Goal: Information Seeking & Learning: Learn about a topic

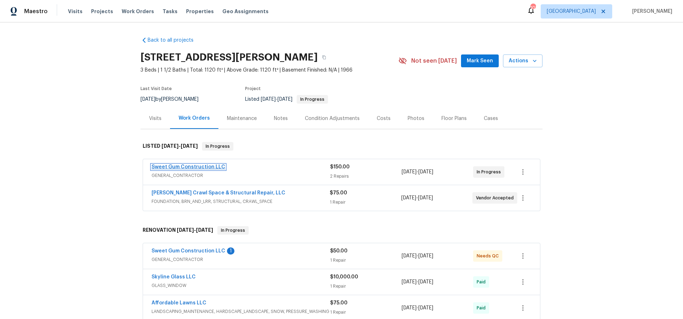
click at [188, 166] on link "Sweet Gum Construction LLC" at bounding box center [188, 166] width 74 height 5
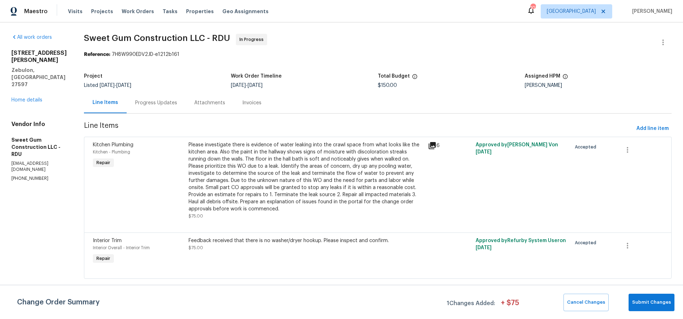
click at [375, 155] on div "Please investigate there is evidence of water leaking into the crawl space from…" at bounding box center [305, 176] width 235 height 71
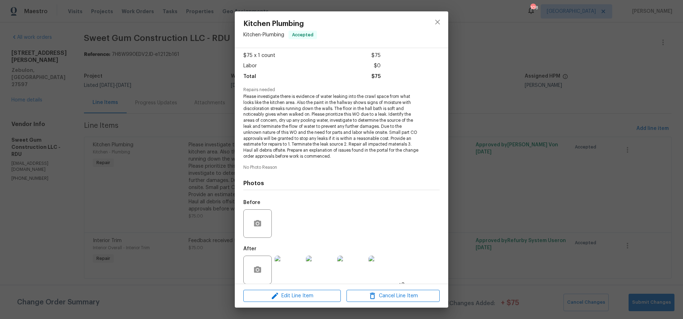
scroll to position [45, 0]
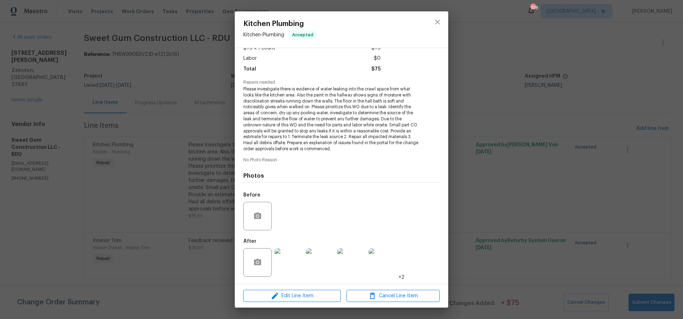
click at [293, 268] on img at bounding box center [288, 262] width 28 height 28
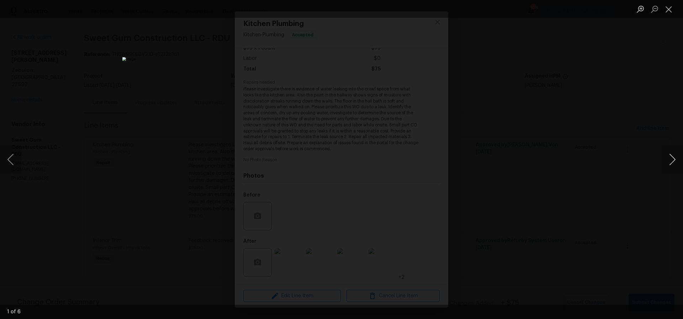
click at [672, 159] on button "Next image" at bounding box center [671, 159] width 21 height 28
click at [12, 162] on button "Previous image" at bounding box center [10, 159] width 21 height 28
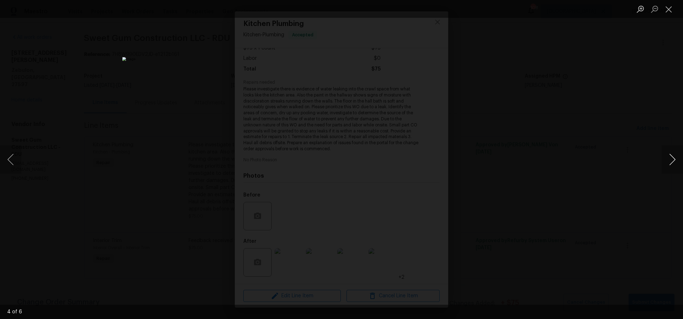
click at [673, 160] on button "Next image" at bounding box center [671, 159] width 21 height 28
click at [669, 9] on button "Close lightbox" at bounding box center [668, 9] width 14 height 12
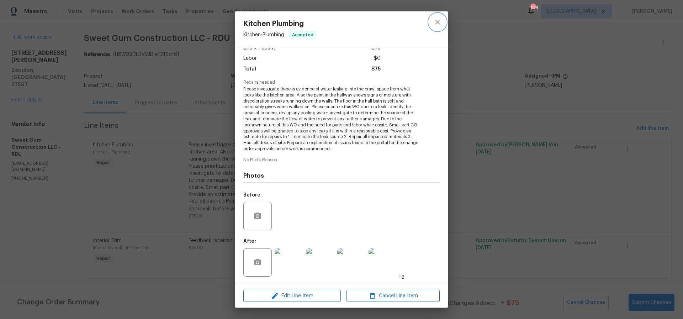
click at [438, 22] on icon "close" at bounding box center [437, 22] width 9 height 9
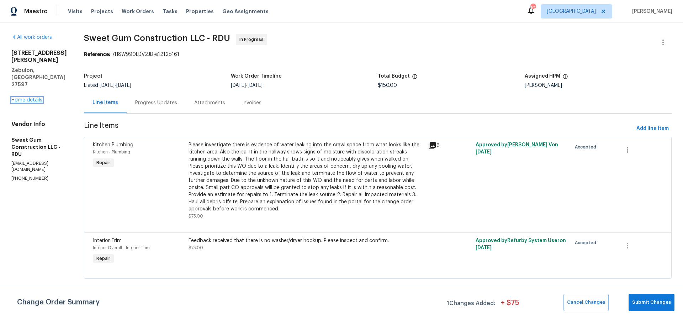
click at [29, 97] on link "Home details" at bounding box center [26, 99] width 31 height 5
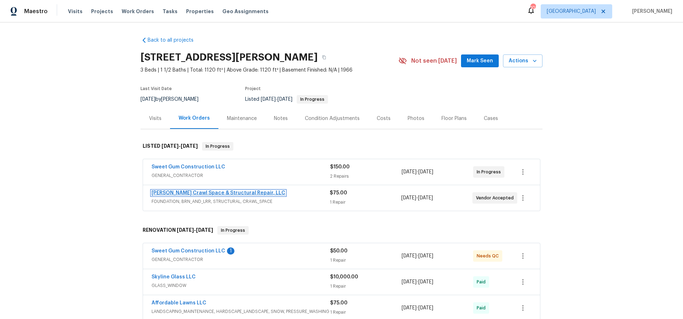
click at [208, 192] on link "[PERSON_NAME] Crawl Space & Structural Repair, LLC" at bounding box center [218, 192] width 134 height 5
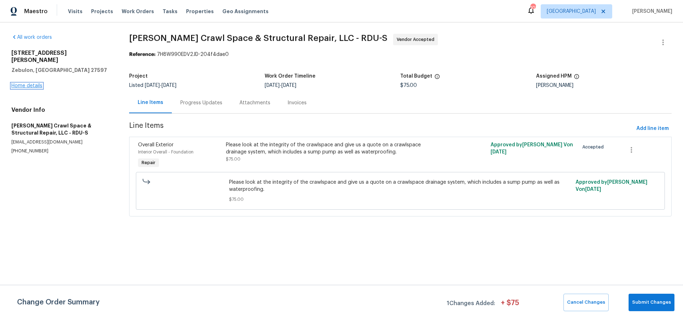
click at [21, 83] on link "Home details" at bounding box center [26, 85] width 31 height 5
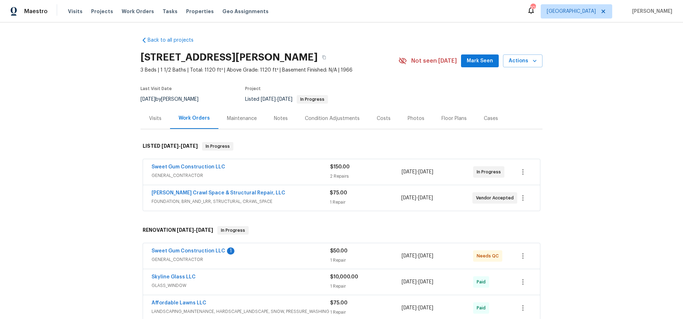
click at [379, 118] on div "Costs" at bounding box center [383, 118] width 14 height 7
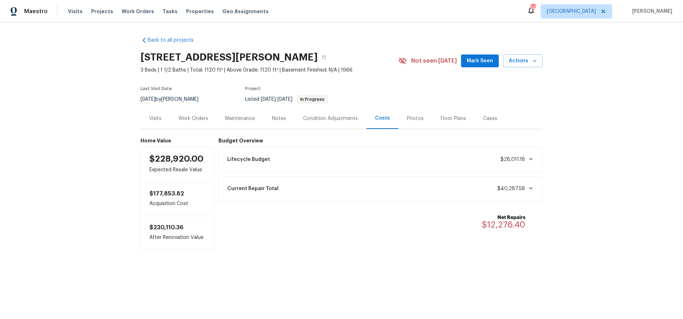
click at [193, 117] on div "Work Orders" at bounding box center [193, 118] width 30 height 7
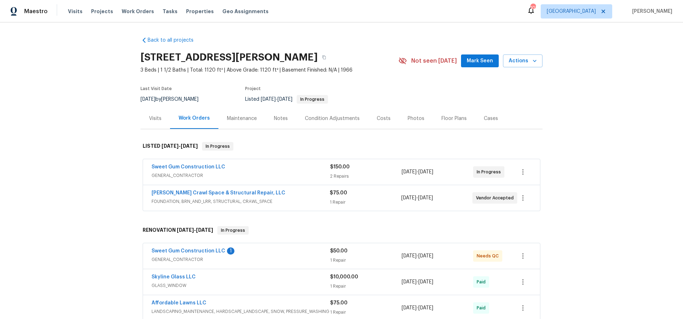
click at [413, 117] on div "Photos" at bounding box center [415, 118] width 17 height 7
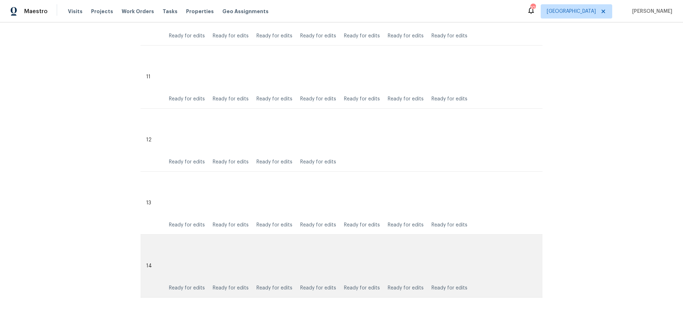
scroll to position [922, 0]
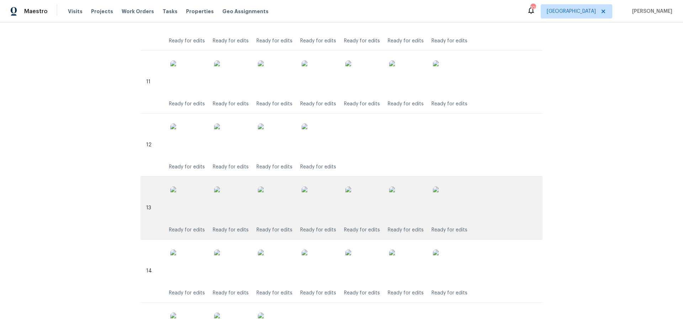
click at [189, 205] on img at bounding box center [188, 204] width 36 height 36
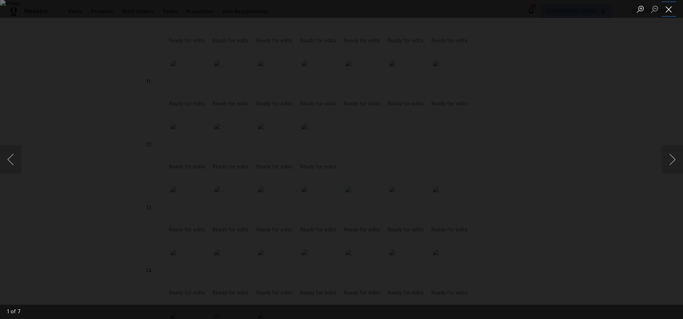
click at [670, 9] on button "Close lightbox" at bounding box center [668, 9] width 14 height 12
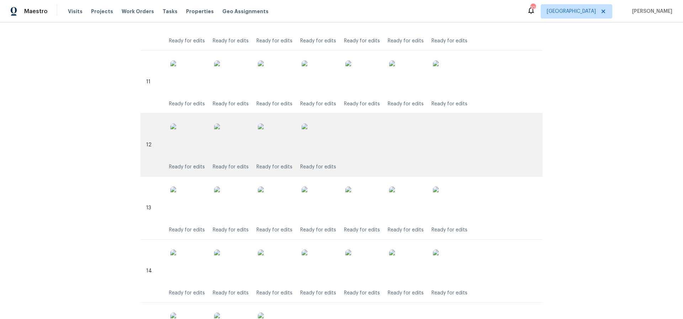
click at [316, 139] on img at bounding box center [319, 141] width 36 height 36
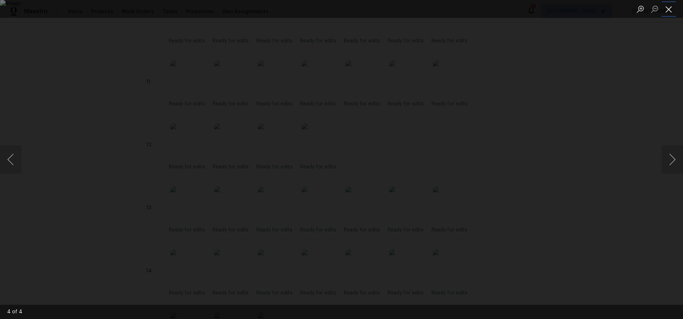
click at [668, 7] on button "Close lightbox" at bounding box center [668, 9] width 14 height 12
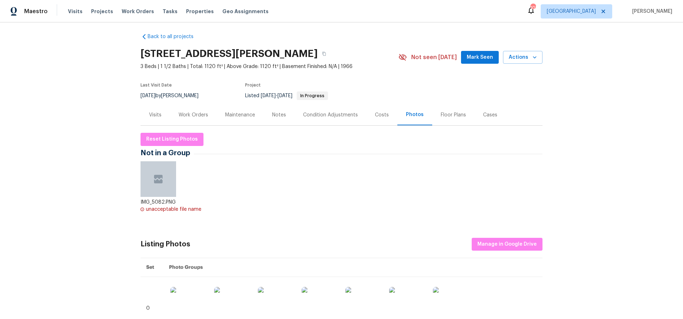
scroll to position [2, 0]
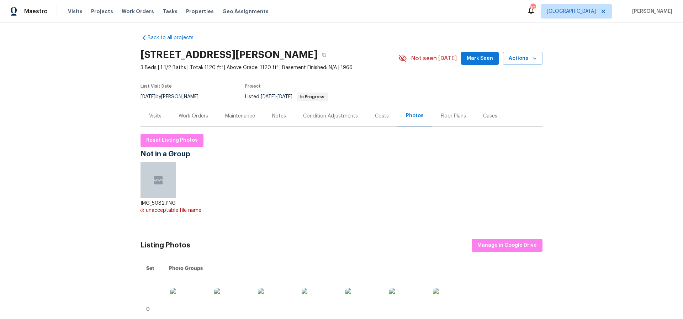
click at [193, 118] on div "Work Orders" at bounding box center [193, 115] width 30 height 7
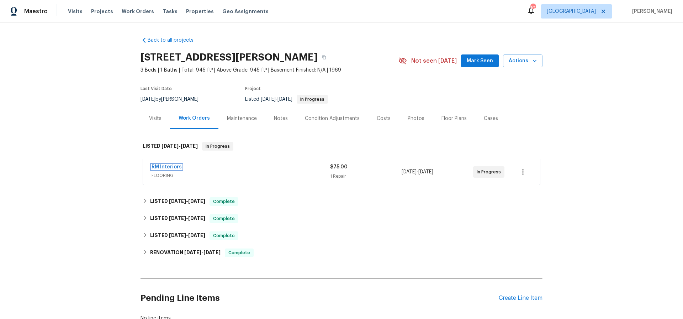
click at [164, 166] on link "RM Interiors" at bounding box center [166, 166] width 30 height 5
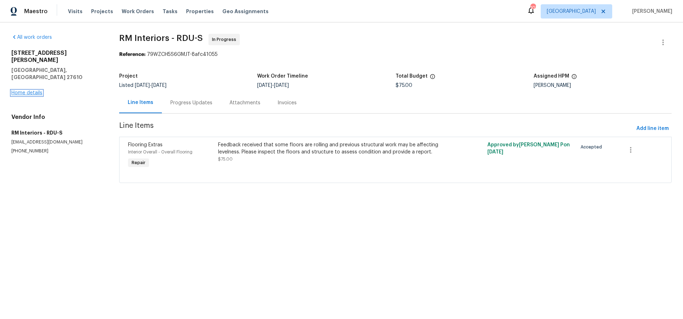
click at [31, 90] on link "Home details" at bounding box center [26, 92] width 31 height 5
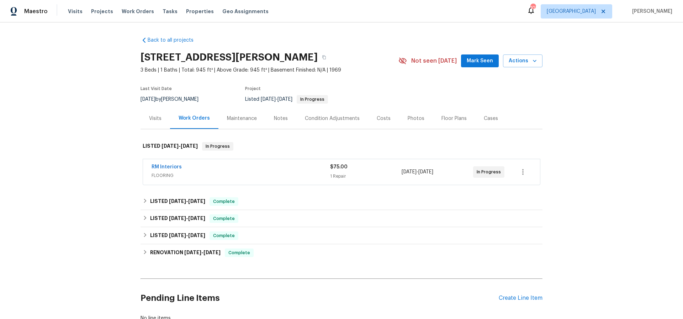
click at [413, 119] on div "Photos" at bounding box center [415, 118] width 17 height 7
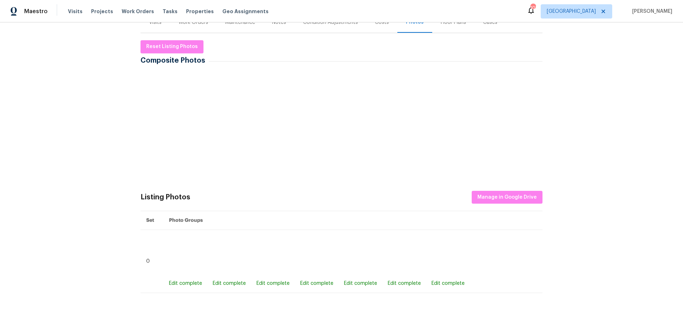
scroll to position [106, 0]
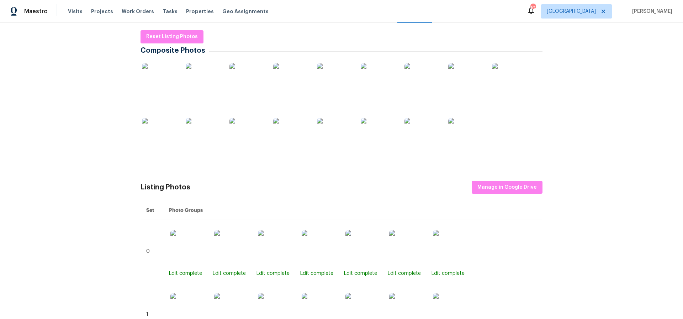
click at [163, 77] on img at bounding box center [160, 81] width 36 height 36
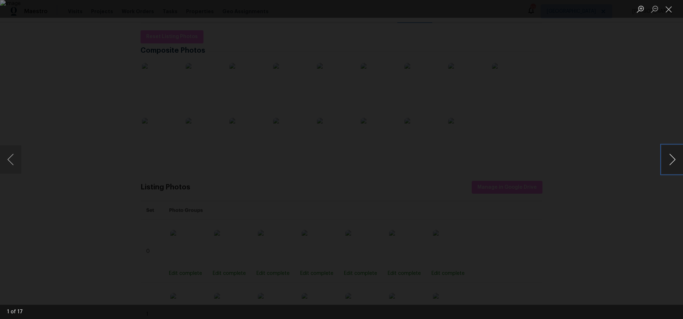
click at [672, 159] on button "Next image" at bounding box center [671, 159] width 21 height 28
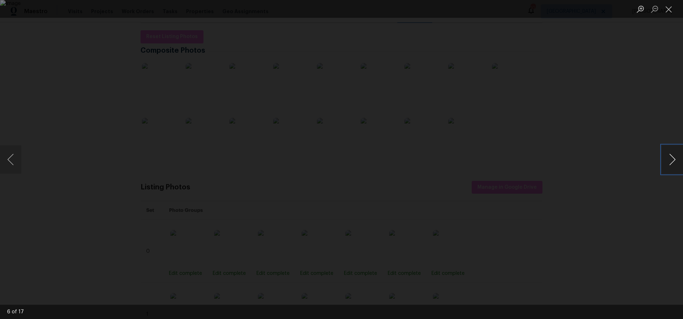
click at [672, 159] on button "Next image" at bounding box center [671, 159] width 21 height 28
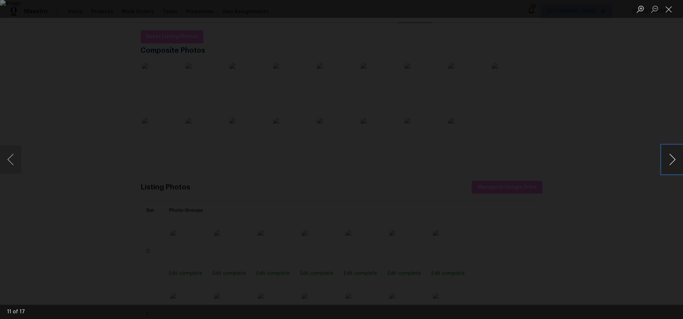
click at [672, 159] on button "Next image" at bounding box center [671, 159] width 21 height 28
click at [669, 11] on button "Close lightbox" at bounding box center [668, 9] width 14 height 12
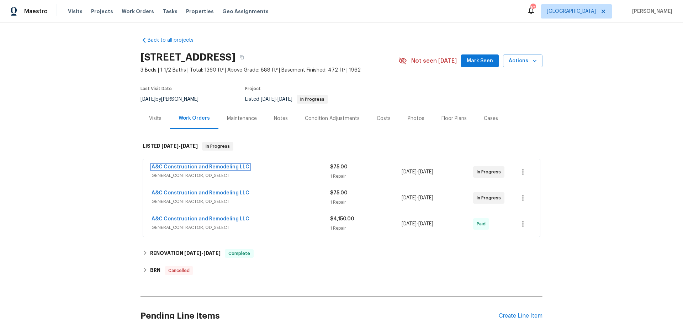
click at [194, 165] on link "A&C Construction and Remodeling LLC" at bounding box center [200, 166] width 98 height 5
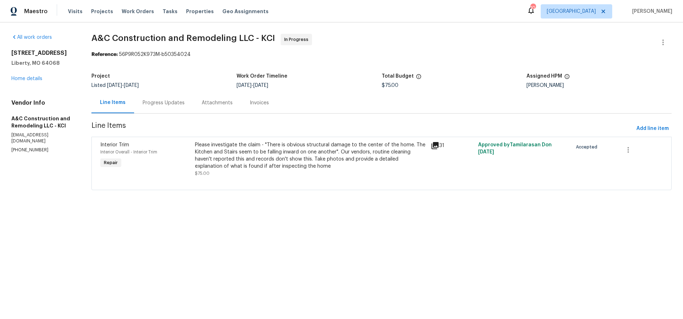
click at [290, 155] on div "Please investigate the claim - "There is obvious structural damage to the cente…" at bounding box center [311, 155] width 232 height 28
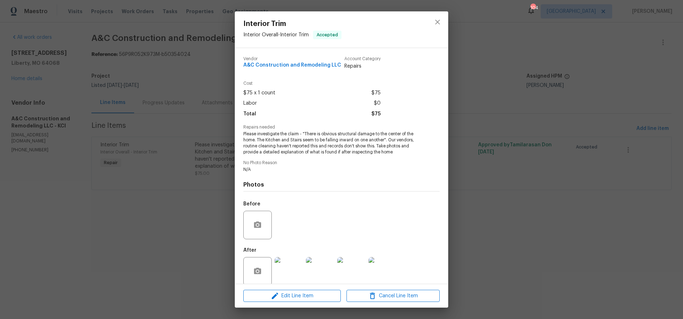
scroll to position [9, 0]
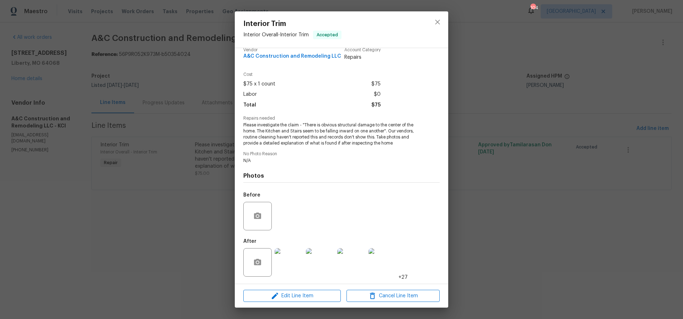
click at [295, 262] on img at bounding box center [288, 262] width 28 height 28
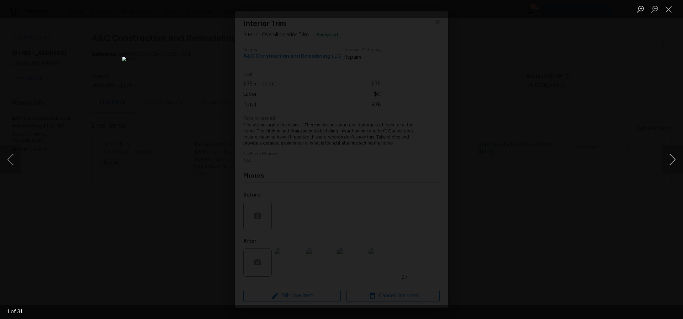
click at [672, 158] on button "Next image" at bounding box center [671, 159] width 21 height 28
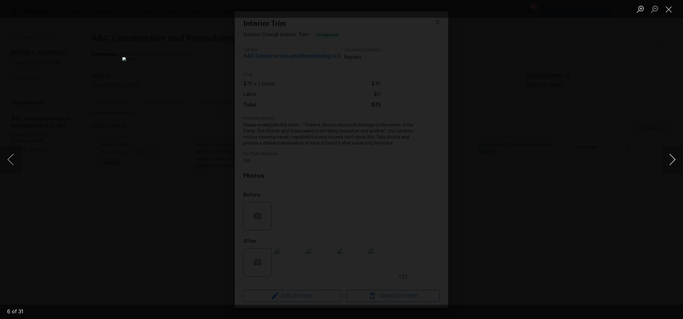
click at [672, 158] on button "Next image" at bounding box center [671, 159] width 21 height 28
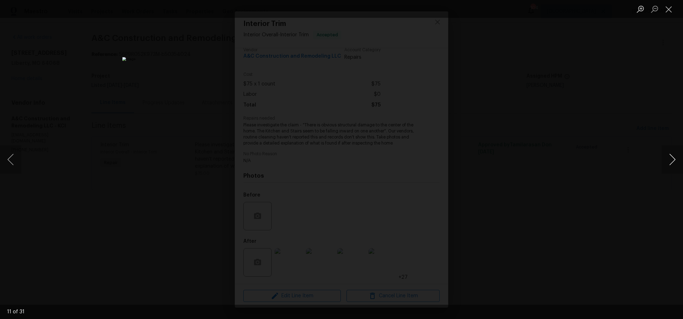
click at [672, 158] on button "Next image" at bounding box center [671, 159] width 21 height 28
click at [672, 160] on button "Next image" at bounding box center [671, 159] width 21 height 28
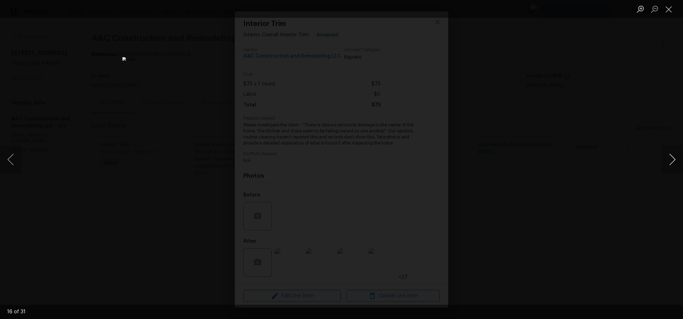
click at [672, 160] on button "Next image" at bounding box center [671, 159] width 21 height 28
click at [11, 161] on button "Previous image" at bounding box center [10, 159] width 21 height 28
click at [672, 160] on button "Next image" at bounding box center [671, 159] width 21 height 28
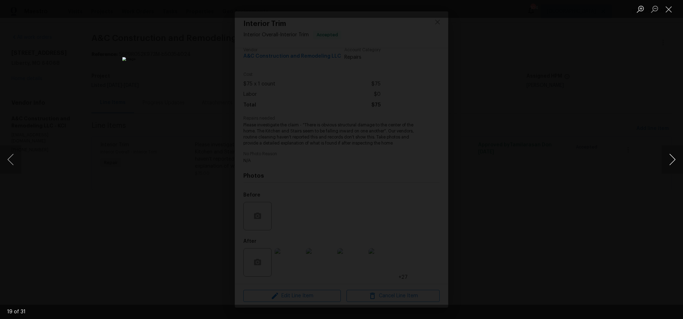
click at [672, 160] on button "Next image" at bounding box center [671, 159] width 21 height 28
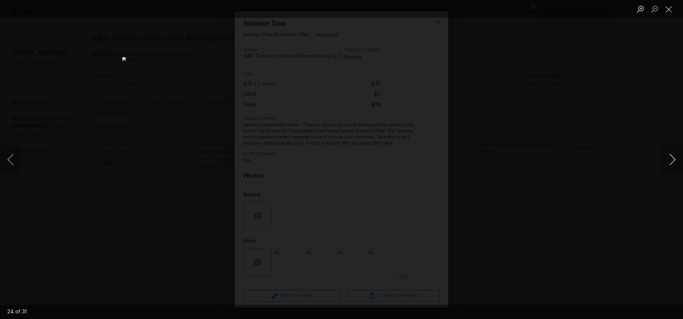
click at [672, 160] on button "Next image" at bounding box center [671, 159] width 21 height 28
click at [668, 10] on button "Close lightbox" at bounding box center [668, 9] width 14 height 12
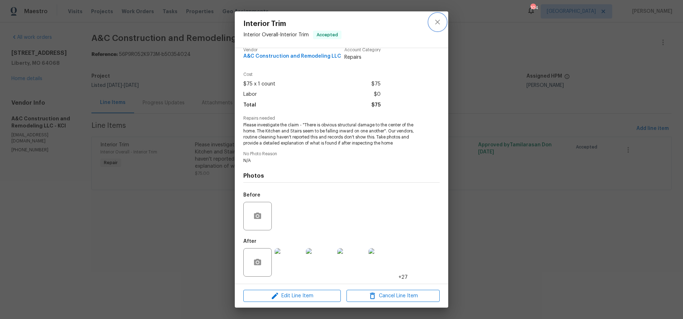
click at [436, 21] on icon "close" at bounding box center [437, 22] width 5 height 5
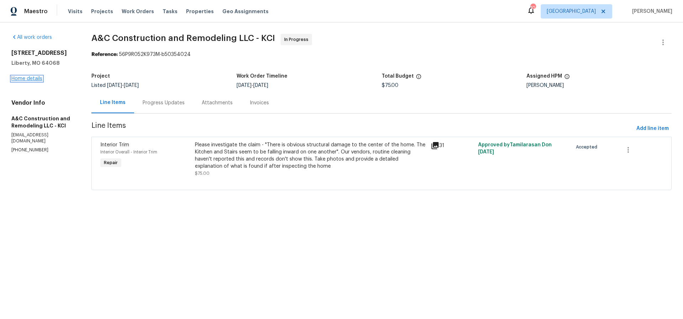
click at [24, 78] on link "Home details" at bounding box center [26, 78] width 31 height 5
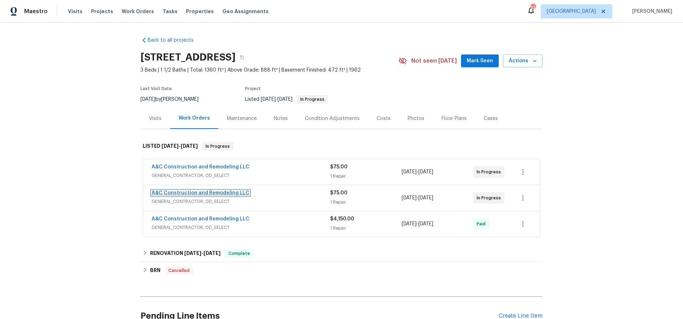
click at [218, 194] on link "A&C Construction and Remodeling LLC" at bounding box center [200, 192] width 98 height 5
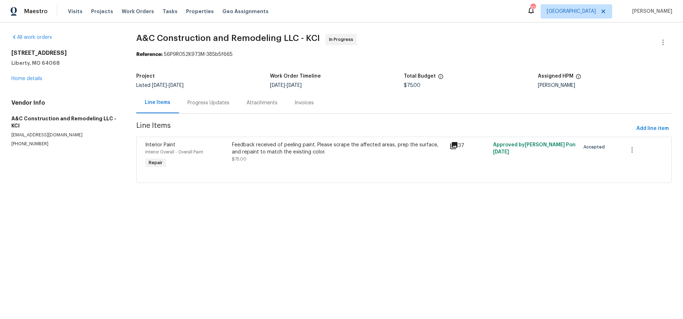
click at [292, 147] on div "Feedback received of peeling paint. Please scrape the affected areas, prep the …" at bounding box center [338, 148] width 213 height 14
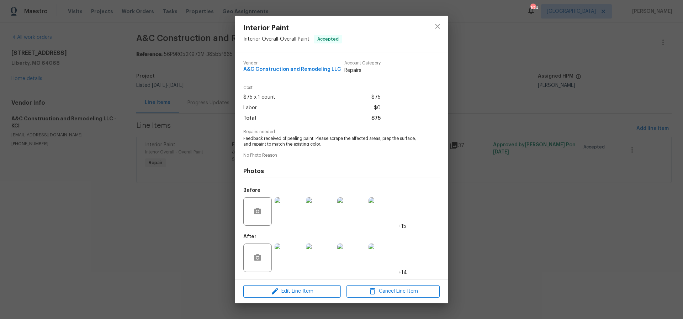
click at [293, 251] on img at bounding box center [288, 257] width 28 height 28
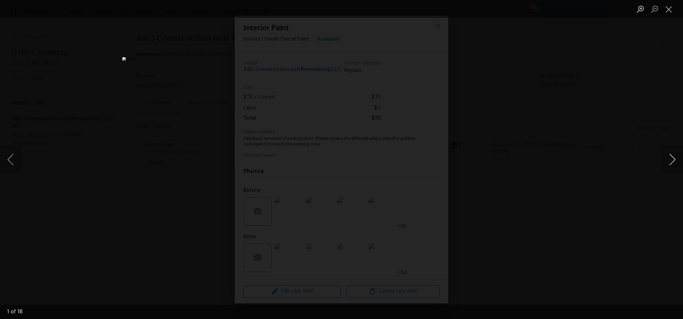
click at [672, 159] on button "Next image" at bounding box center [671, 159] width 21 height 28
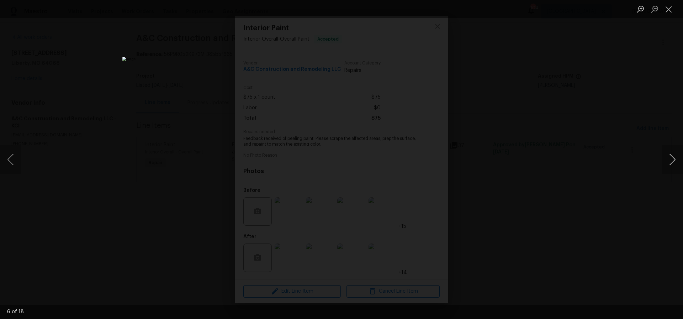
click at [672, 159] on button "Next image" at bounding box center [671, 159] width 21 height 28
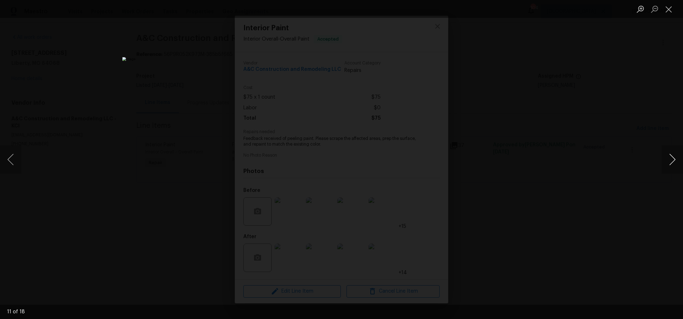
click at [672, 159] on button "Next image" at bounding box center [671, 159] width 21 height 28
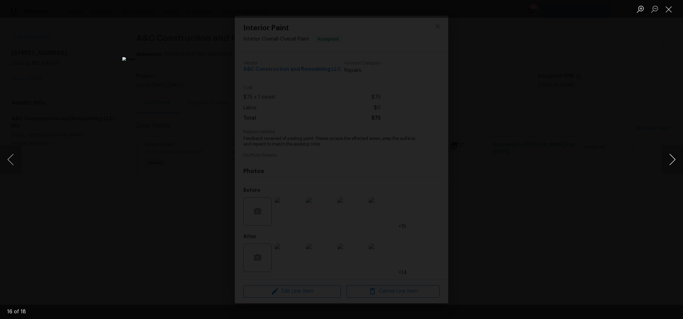
click at [672, 159] on button "Next image" at bounding box center [671, 159] width 21 height 28
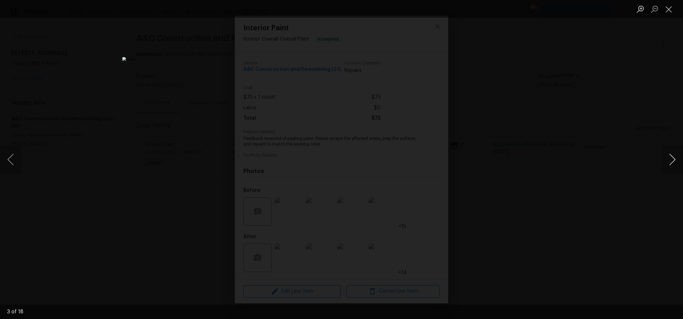
click at [672, 159] on button "Next image" at bounding box center [671, 159] width 21 height 28
click at [672, 11] on button "Close lightbox" at bounding box center [668, 9] width 14 height 12
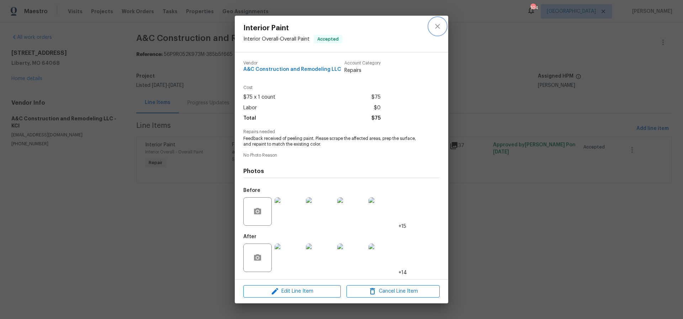
click at [435, 27] on icon "close" at bounding box center [437, 26] width 9 height 9
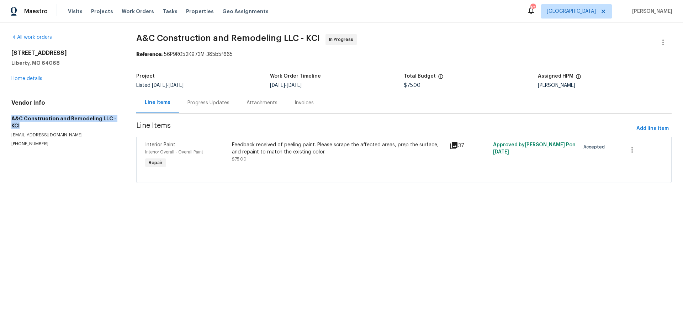
drag, startPoint x: 10, startPoint y: 116, endPoint x: 121, endPoint y: 119, distance: 111.0
click at [121, 119] on div "All work orders 17 Main Ct Liberty, MO 64068 Home details Vendor Info A&C Const…" at bounding box center [341, 112] width 683 height 180
copy h5 "A&C Construction and Remodeling LLC - KCI"
